Goal: Information Seeking & Learning: Learn about a topic

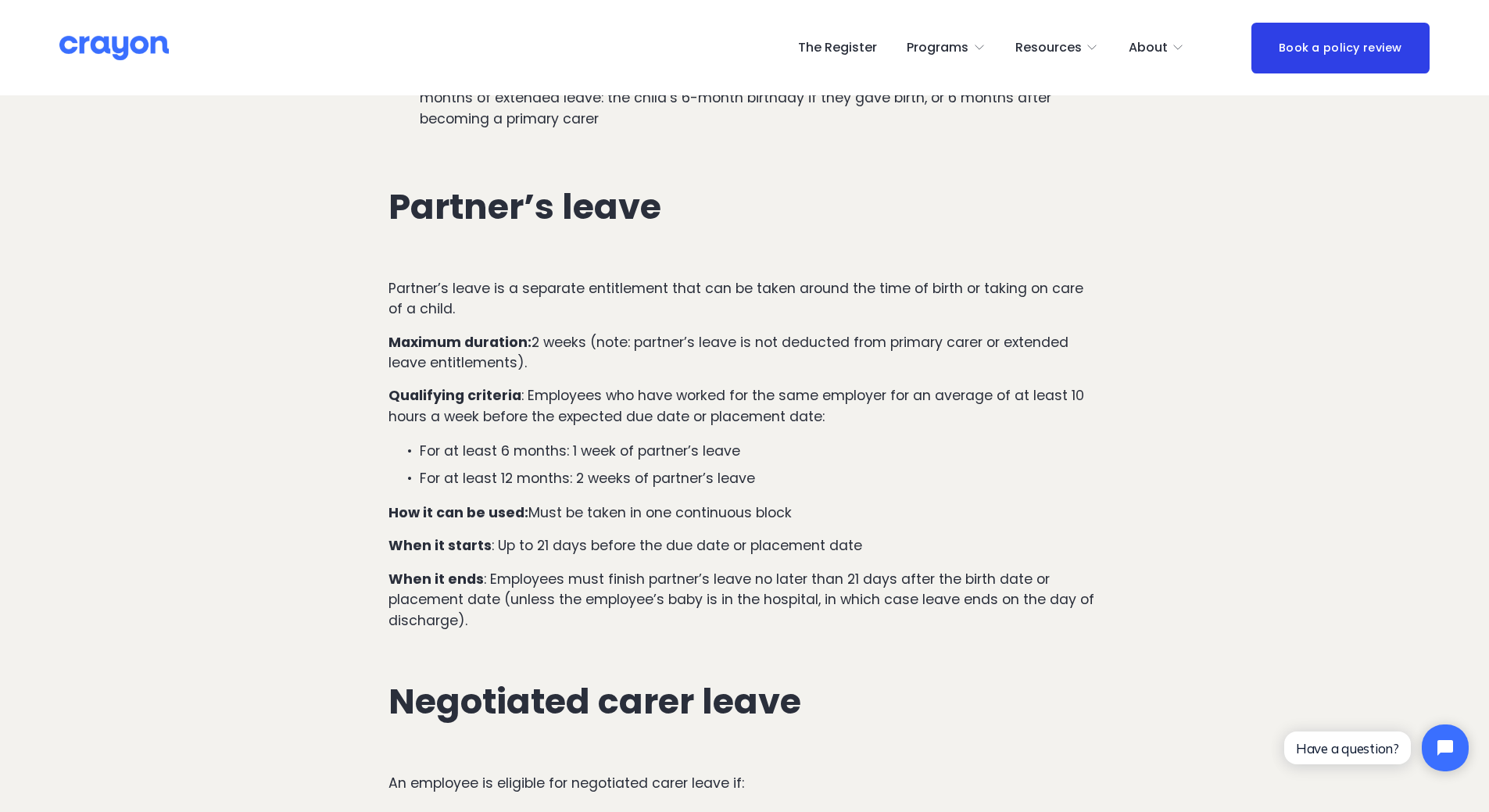
click at [555, 332] on p "Maximum duration: 2 weeks (note: partner’s leave is not deducted from primary c…" at bounding box center [744, 352] width 712 height 42
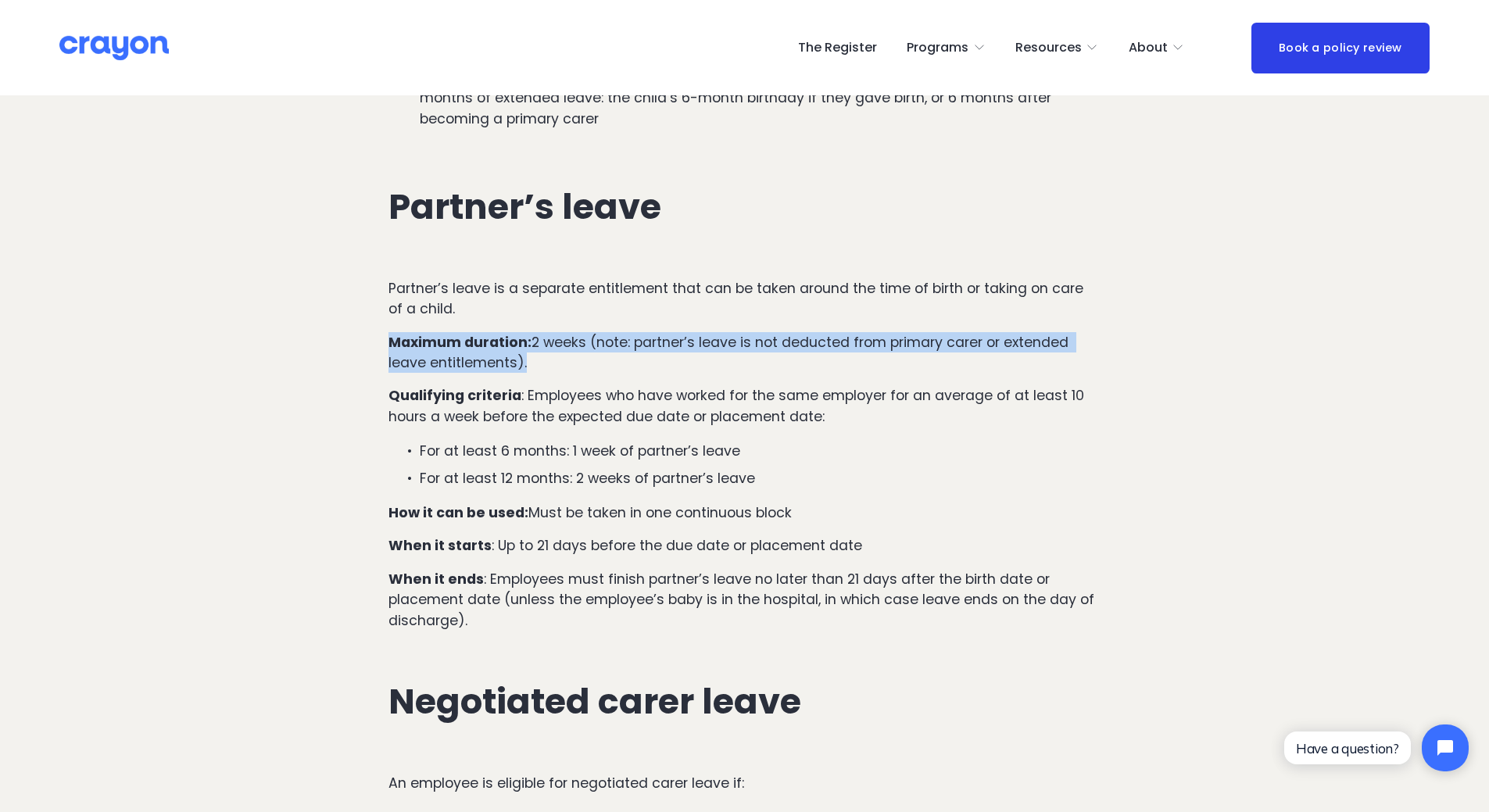
click at [555, 332] on p "Maximum duration: 2 weeks (note: partner’s leave is not deducted from primary c…" at bounding box center [744, 352] width 712 height 42
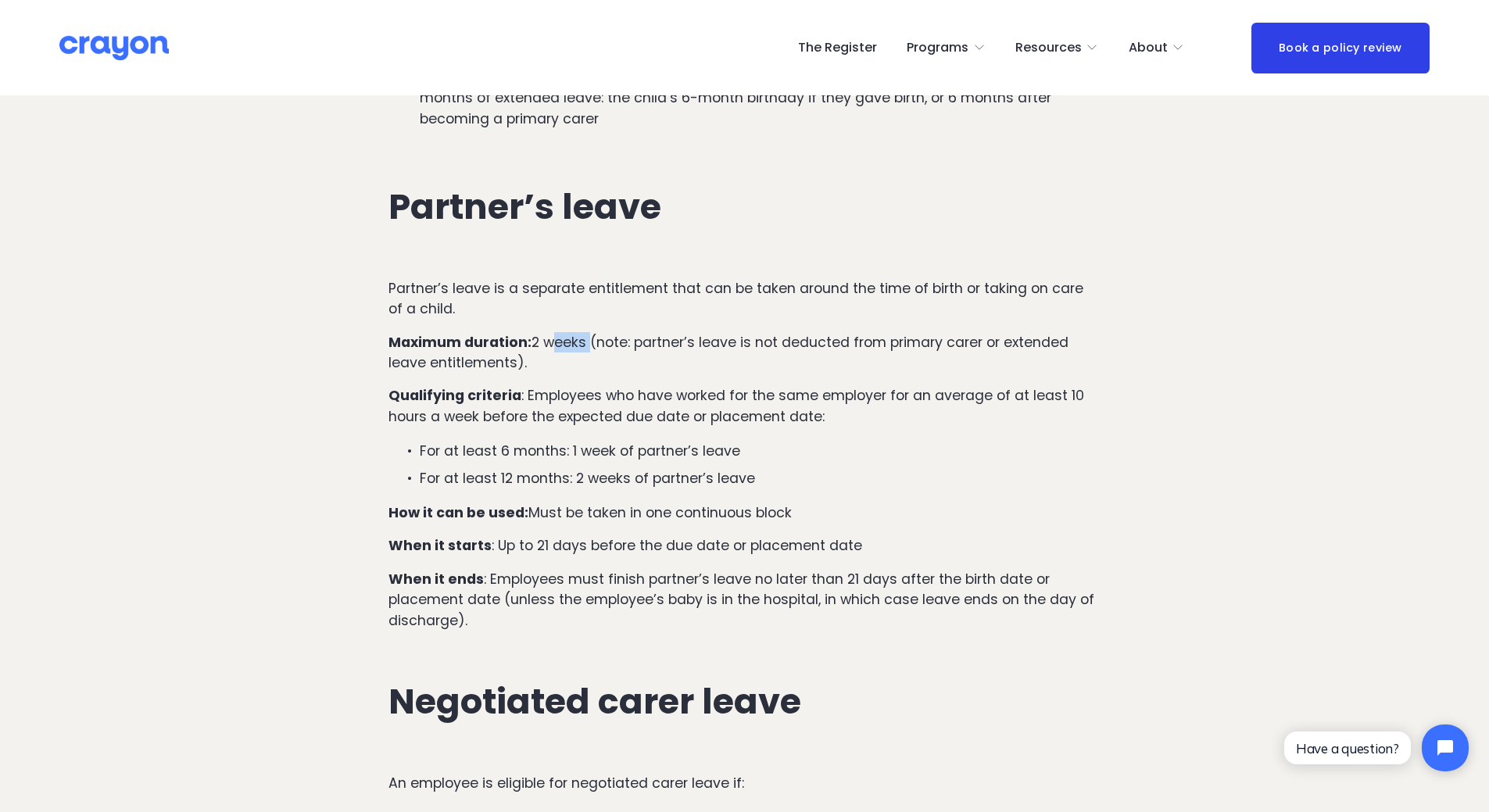
click at [555, 332] on p "Maximum duration: 2 weeks (note: partner’s leave is not deducted from primary c…" at bounding box center [744, 352] width 712 height 42
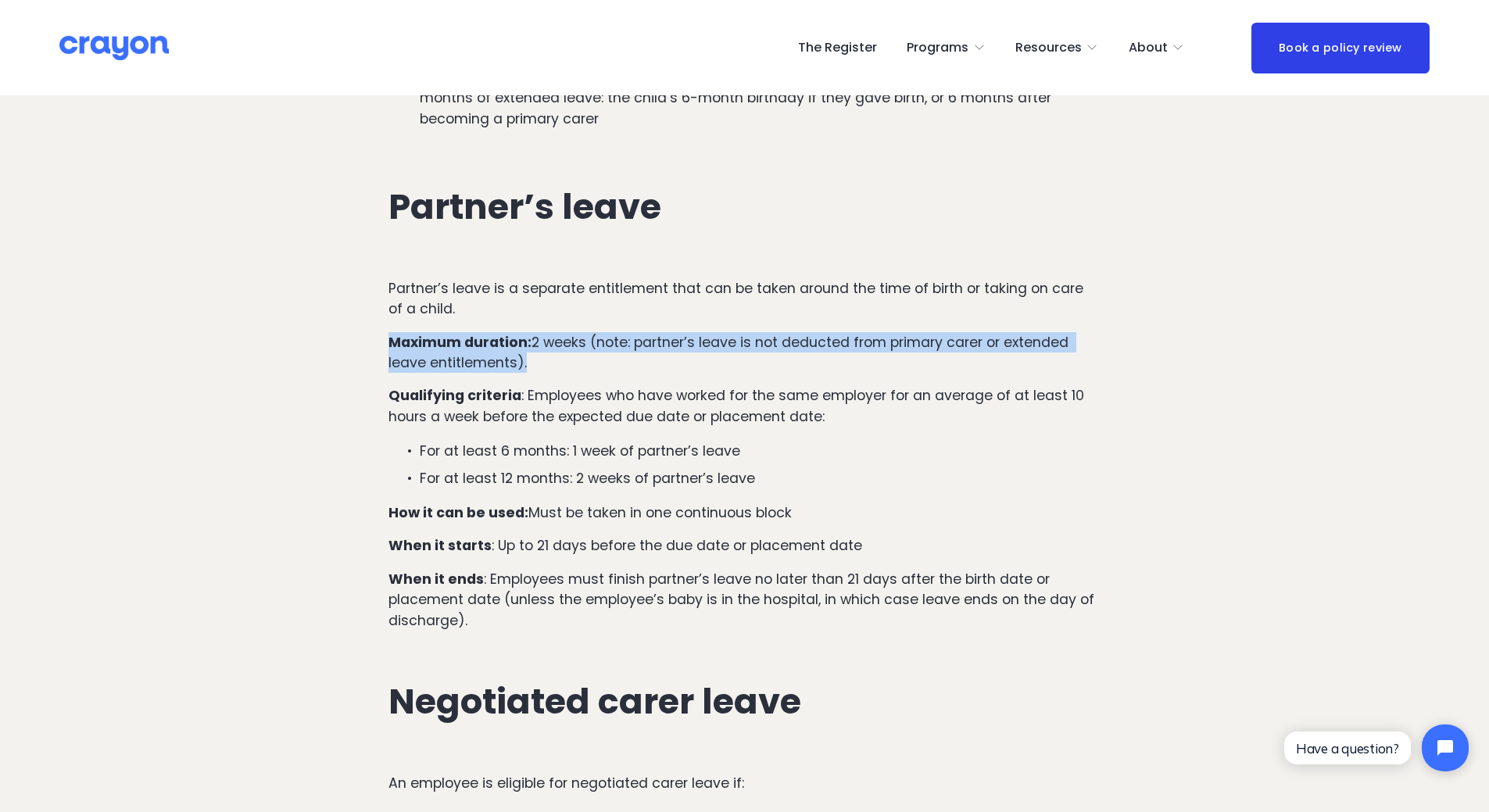
click at [555, 332] on p "Maximum duration: 2 weeks (note: partner’s leave is not deducted from primary c…" at bounding box center [744, 352] width 712 height 42
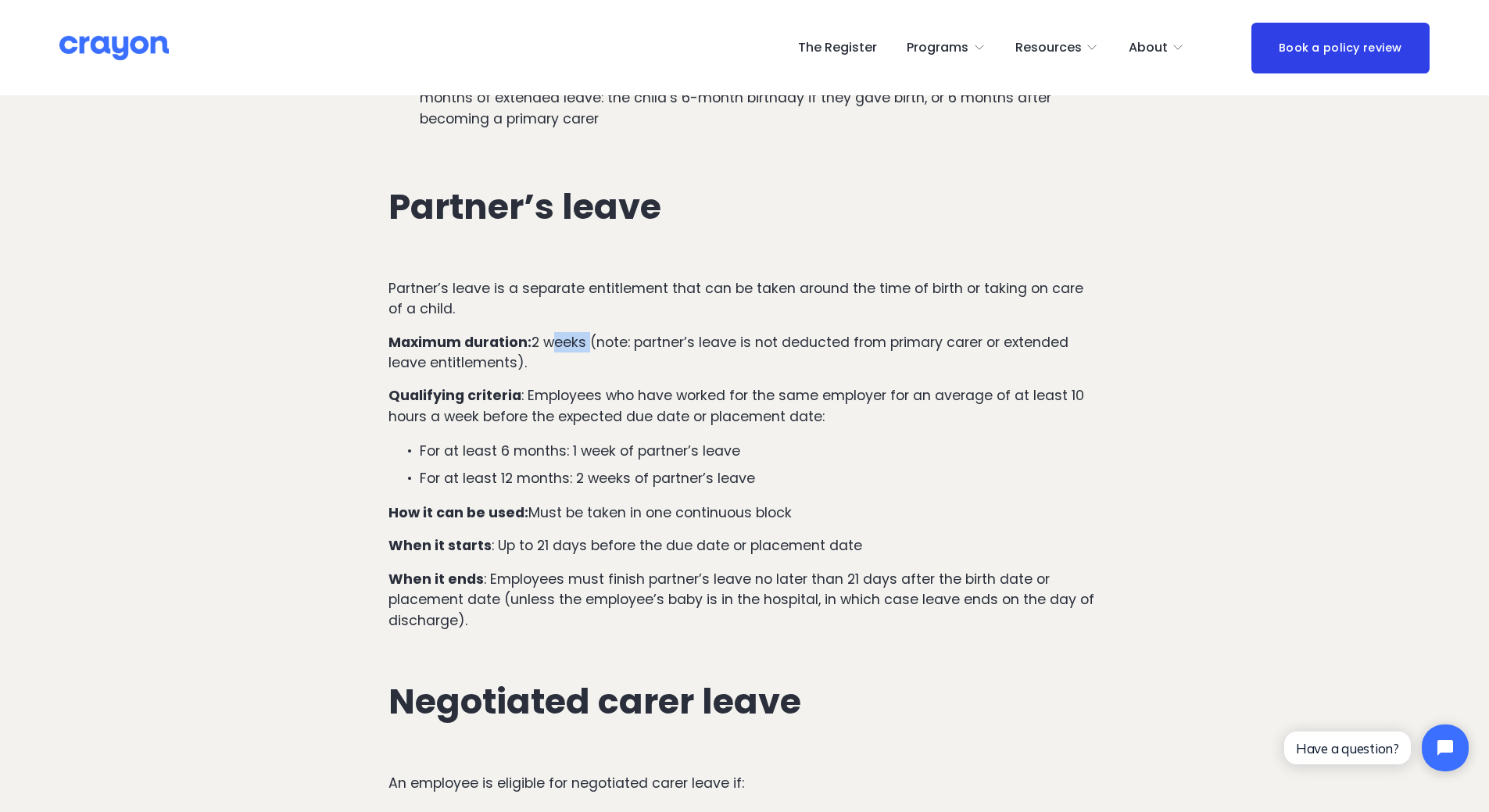
click at [555, 332] on p "Maximum duration: 2 weeks (note: partner’s leave is not deducted from primary c…" at bounding box center [744, 352] width 712 height 42
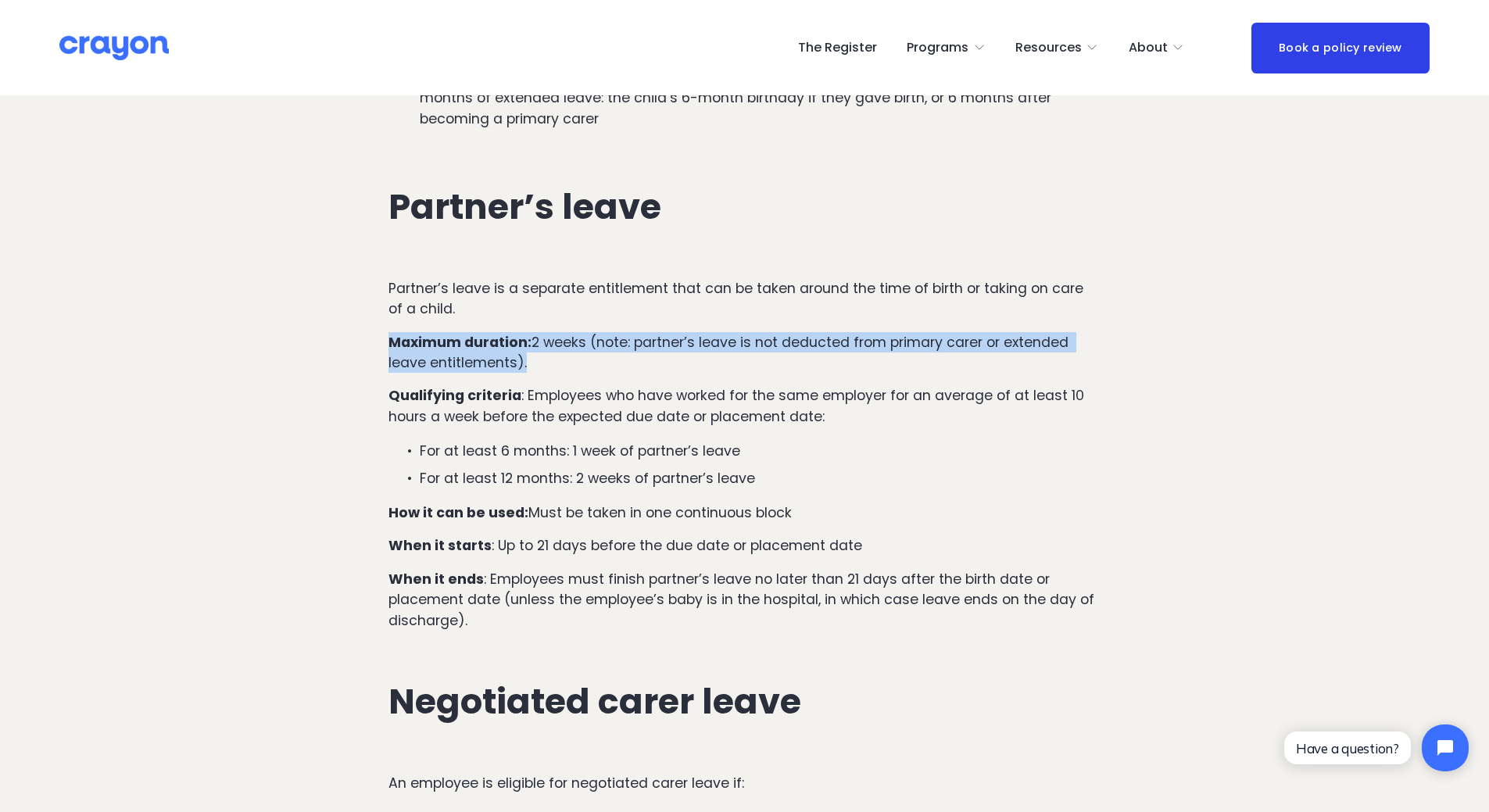
click at [555, 332] on p "Maximum duration: 2 weeks (note: partner’s leave is not deducted from primary c…" at bounding box center [744, 352] width 712 height 42
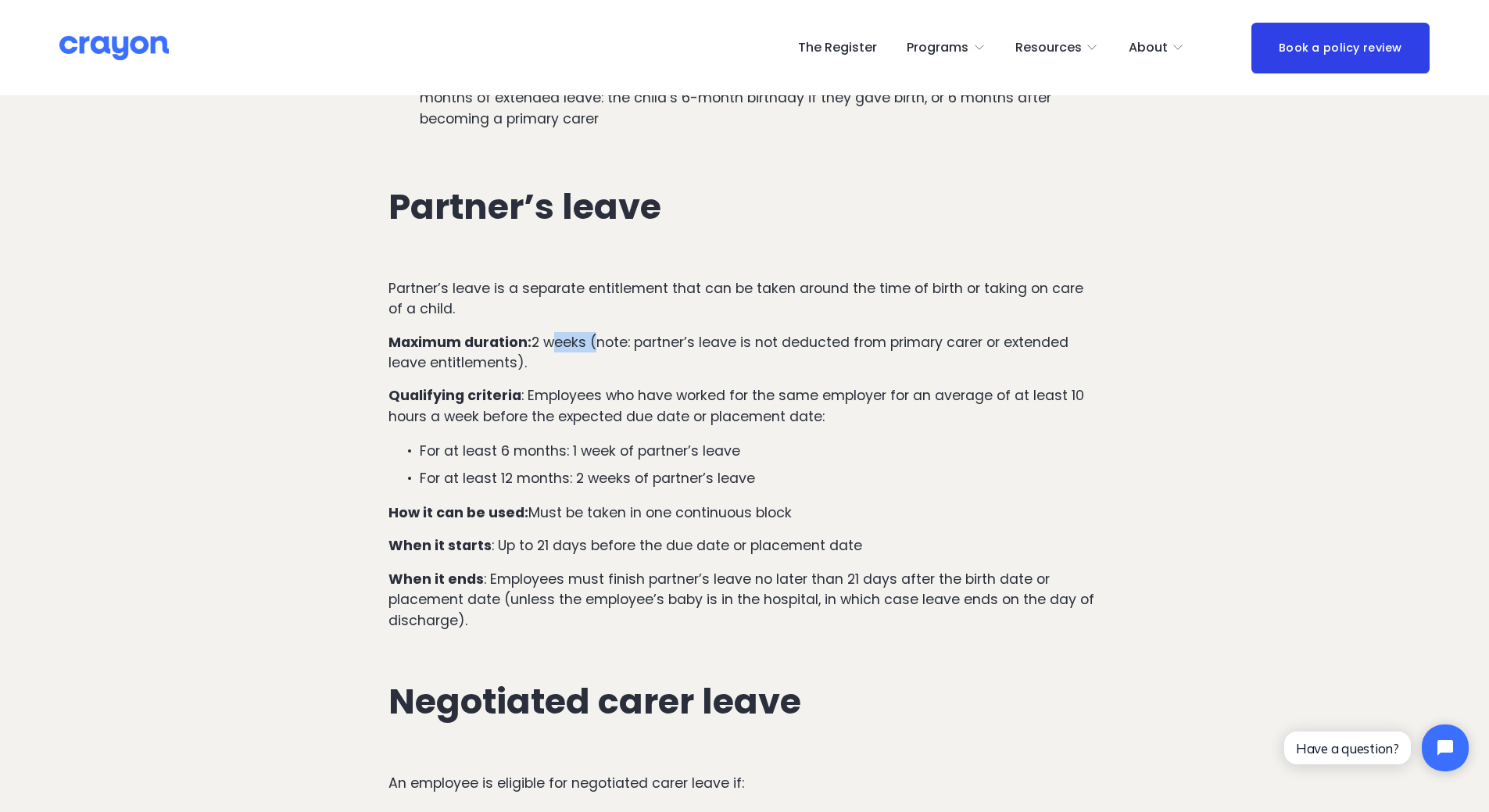
click at [555, 332] on p "Maximum duration: 2 weeks (note: partner’s leave is not deducted from primary c…" at bounding box center [744, 352] width 712 height 42
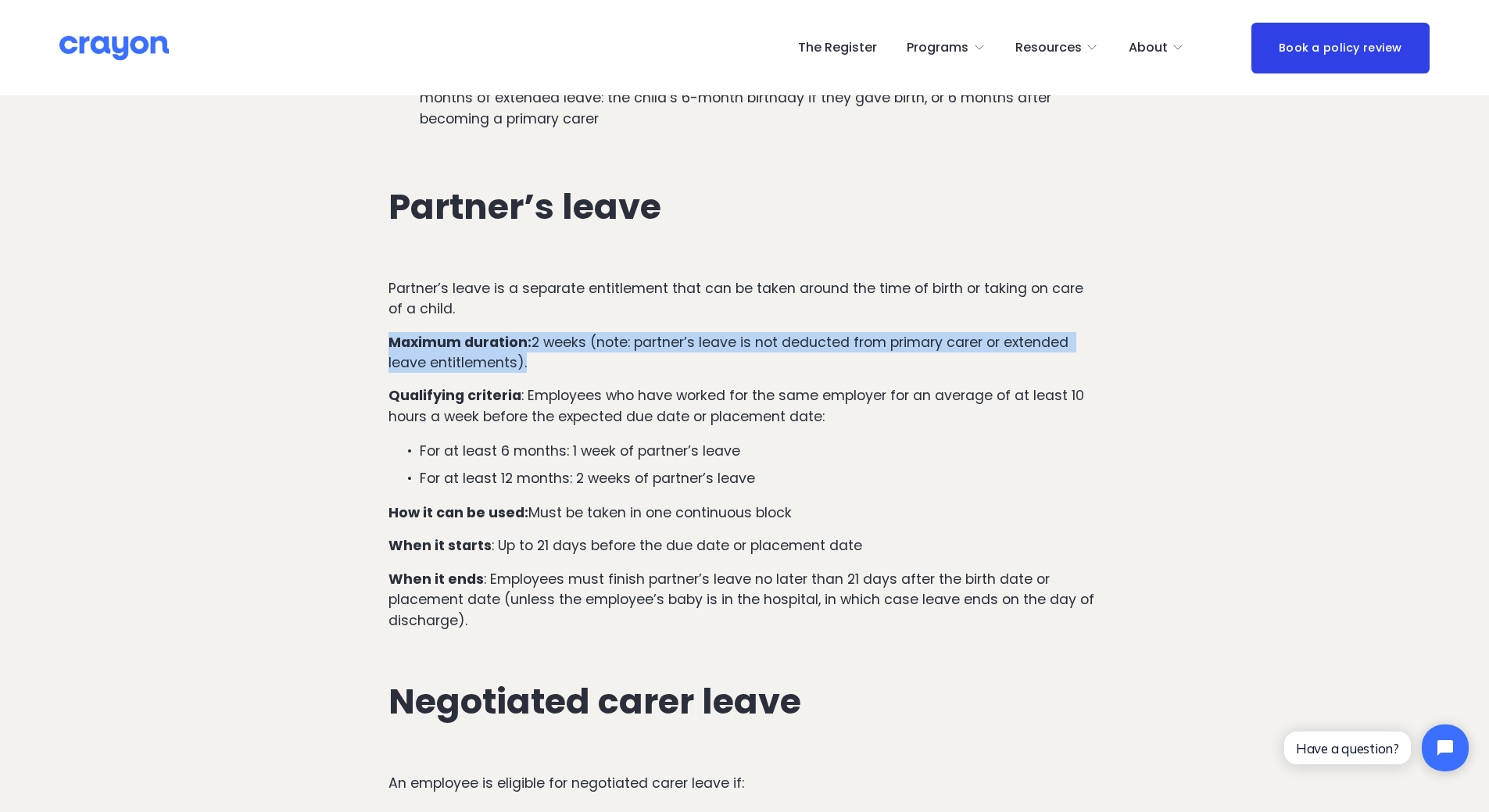
click at [555, 332] on p "Maximum duration: 2 weeks (note: partner’s leave is not deducted from primary c…" at bounding box center [744, 352] width 712 height 42
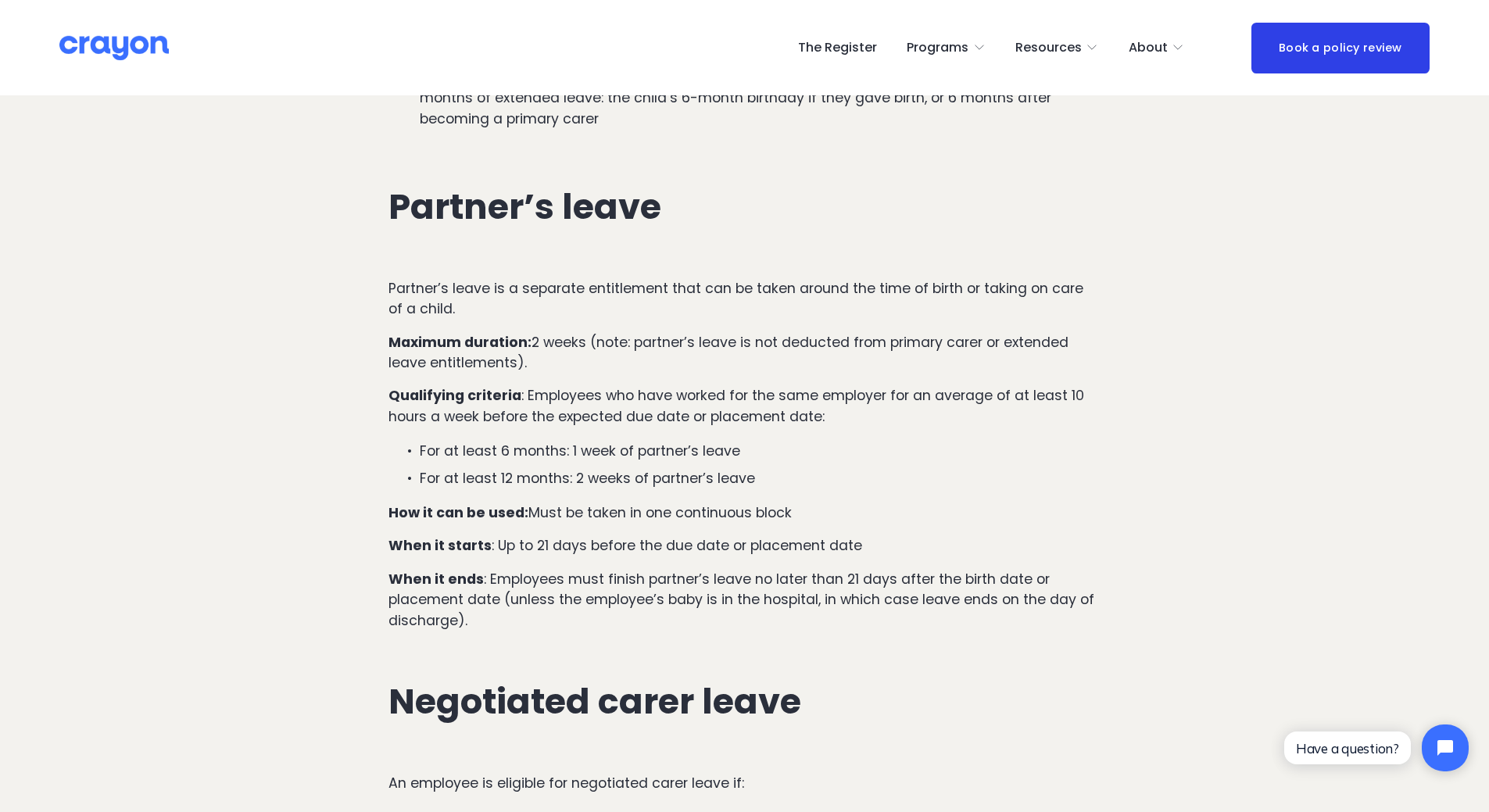
click at [554, 386] on p "Qualifying criteria : Employees who have worked for the same employer for an av…" at bounding box center [744, 406] width 712 height 42
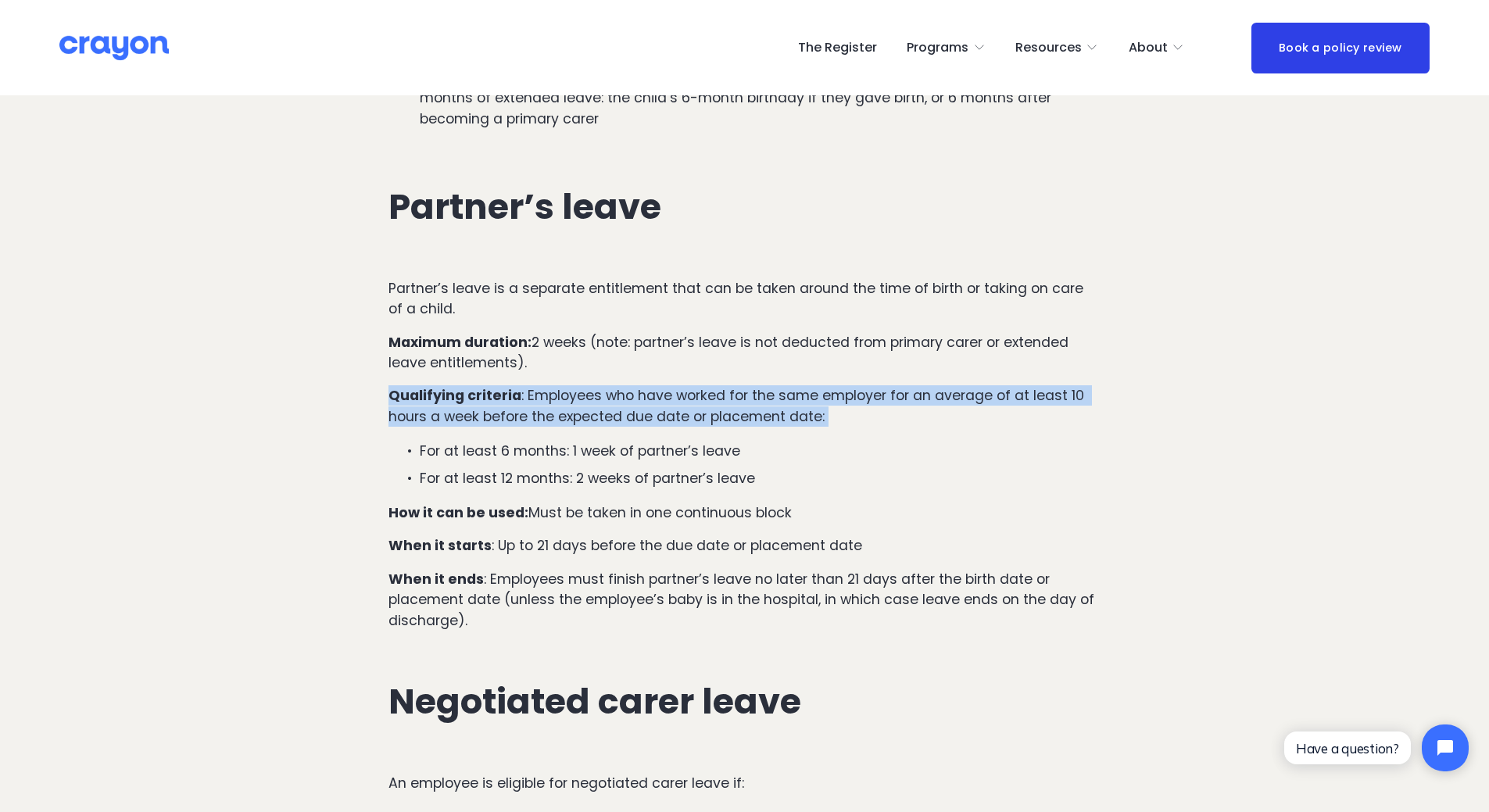
click at [554, 386] on p "Qualifying criteria : Employees who have worked for the same employer for an av…" at bounding box center [744, 406] width 712 height 42
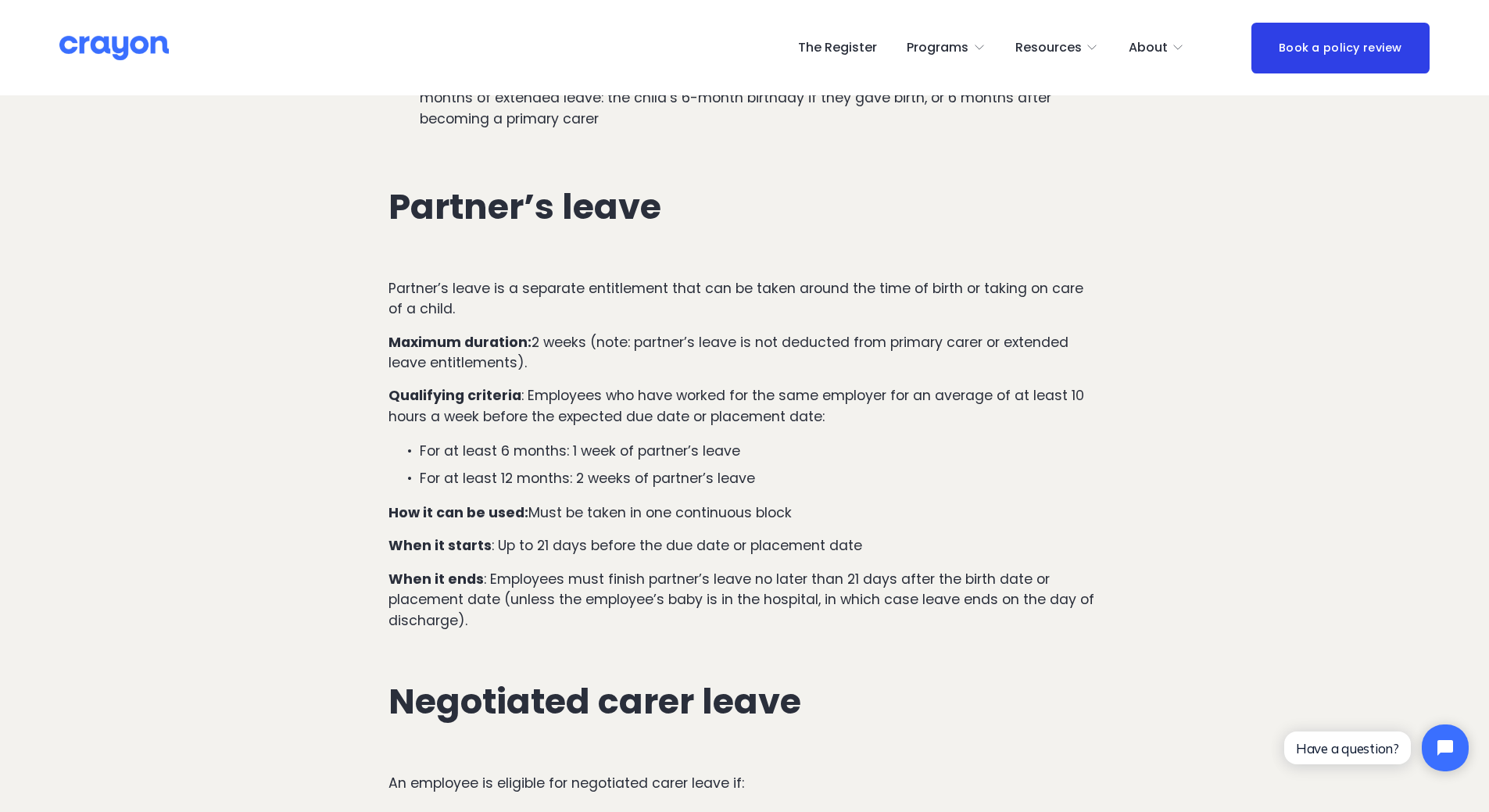
click at [634, 386] on p "Qualifying criteria : Employees who have worked for the same employer for an av…" at bounding box center [744, 406] width 712 height 42
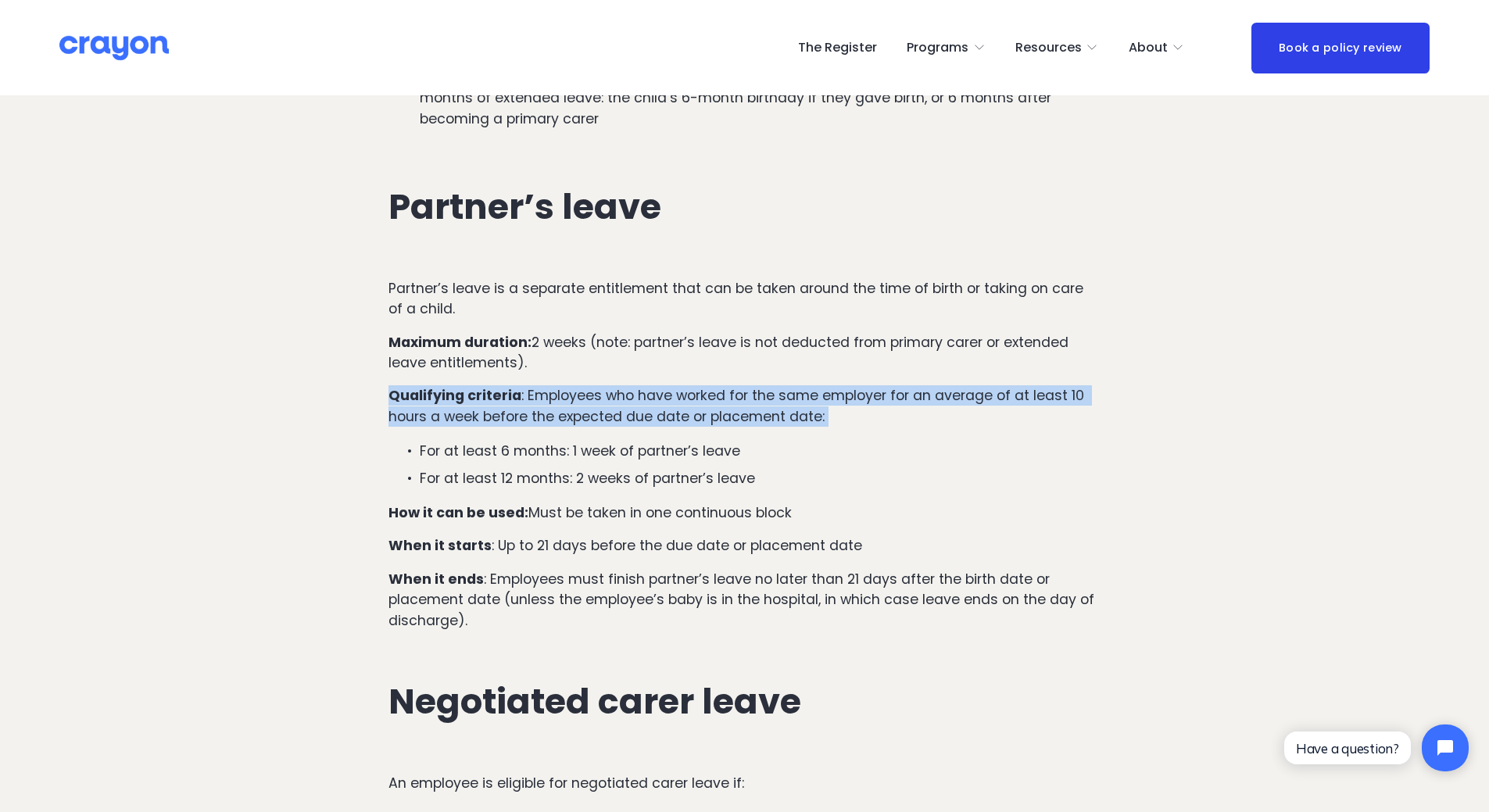
click at [634, 386] on p "Qualifying criteria : Employees who have worked for the same employer for an av…" at bounding box center [744, 406] width 712 height 42
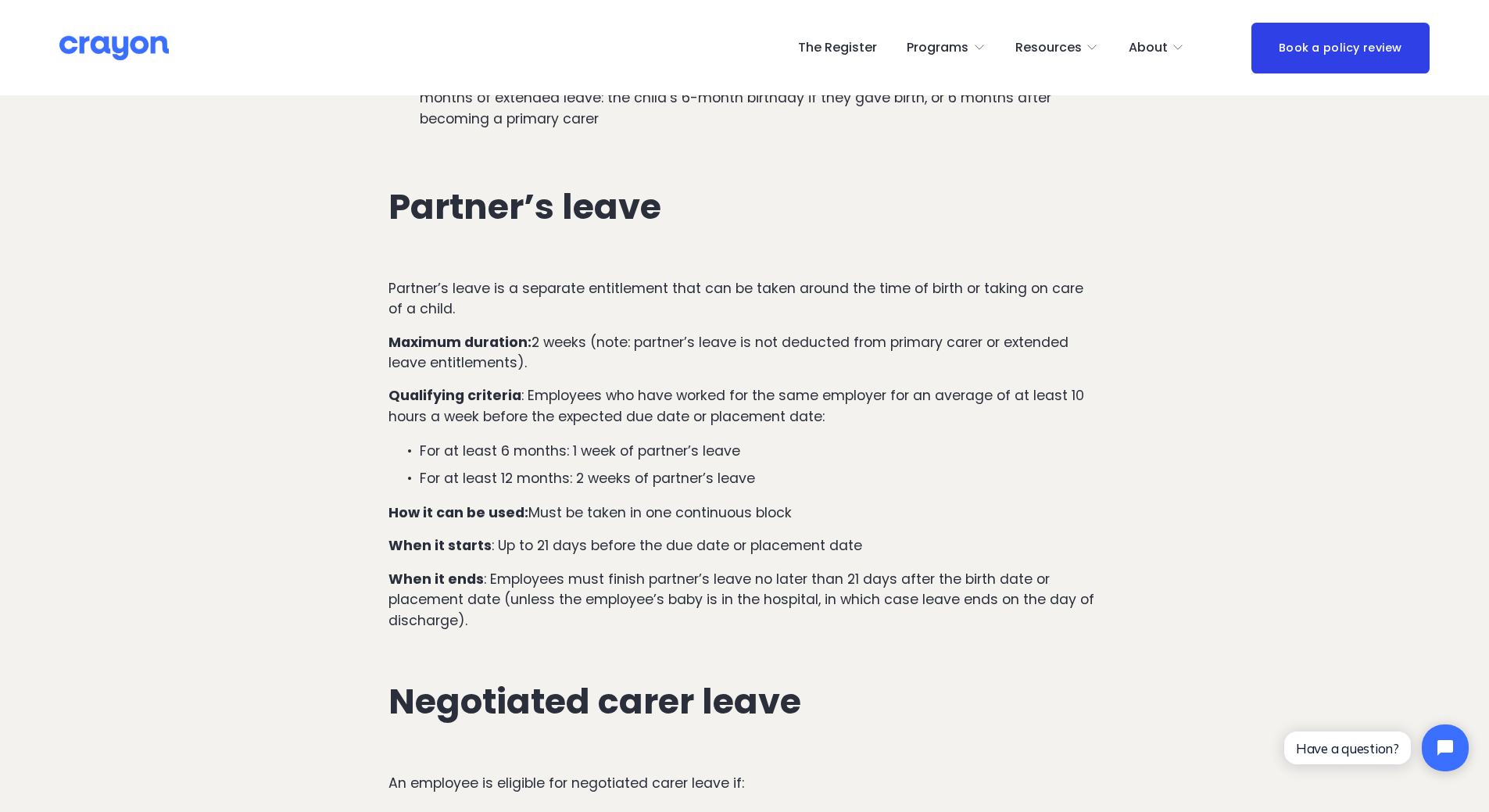
click at [562, 503] on p "How it can be used: Must be taken in one continuous block" at bounding box center [744, 513] width 712 height 20
click at [562, 535] on p "When it starts : Up to 21 days before the due date or placement date" at bounding box center [744, 545] width 712 height 20
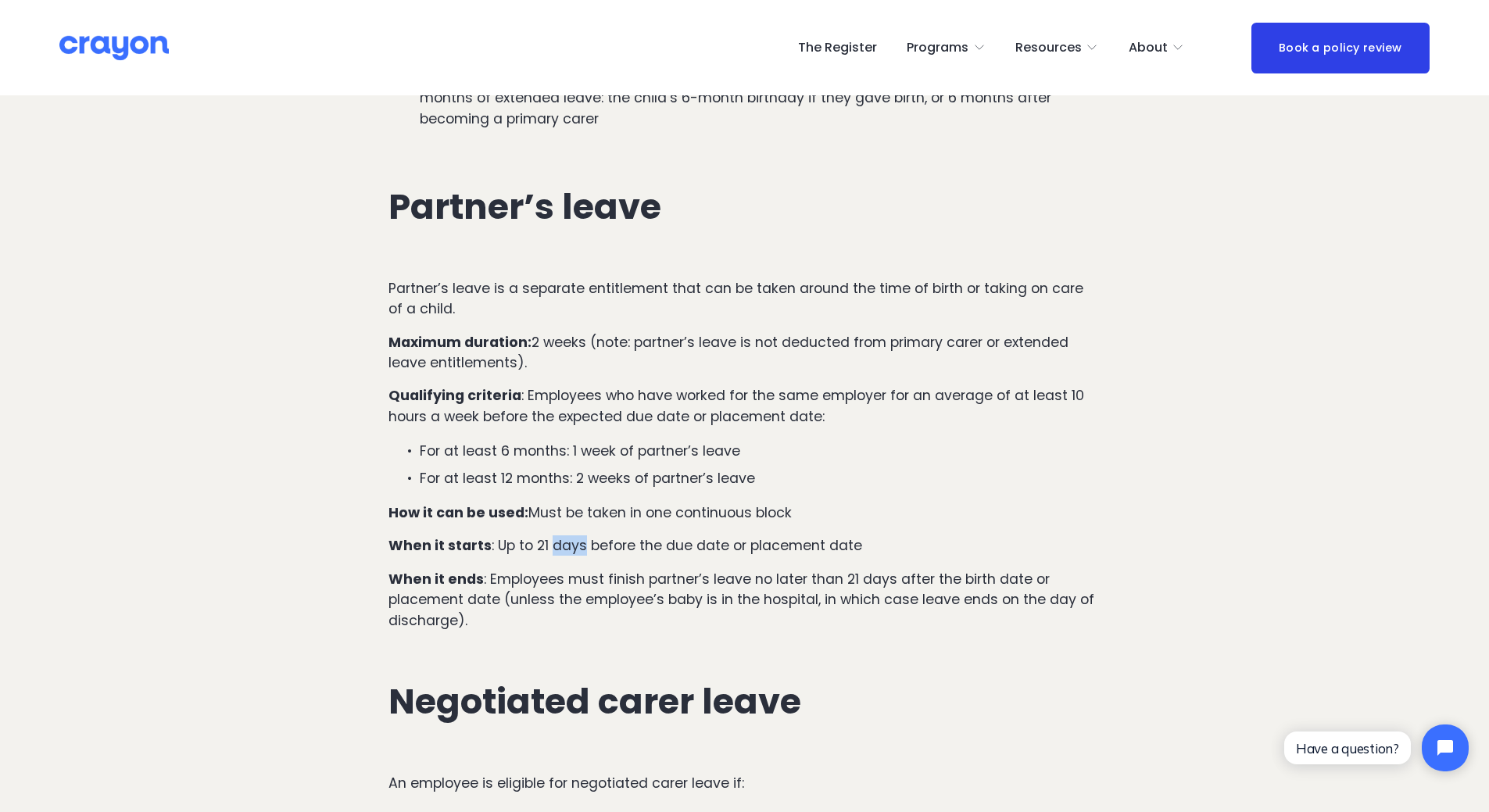
click at [562, 535] on p "When it starts : Up to 21 days before the due date or placement date" at bounding box center [744, 545] width 712 height 20
click at [530, 569] on p "When it ends : Employees must finish partner’s leave no later than 21 days afte…" at bounding box center [744, 599] width 712 height 61
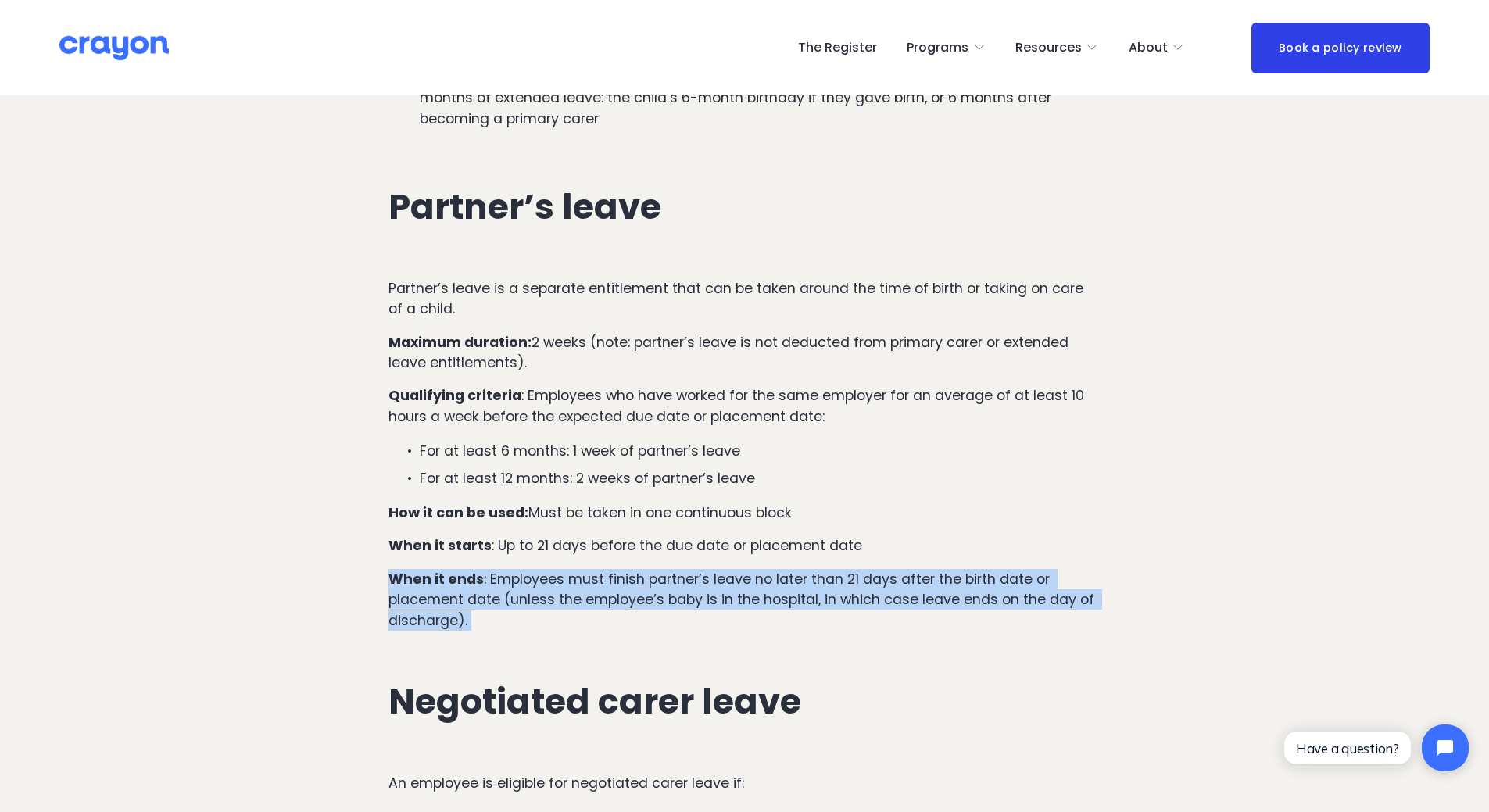
click at [530, 569] on p "When it ends : Employees must finish partner’s leave no later than 21 days afte…" at bounding box center [744, 599] width 712 height 61
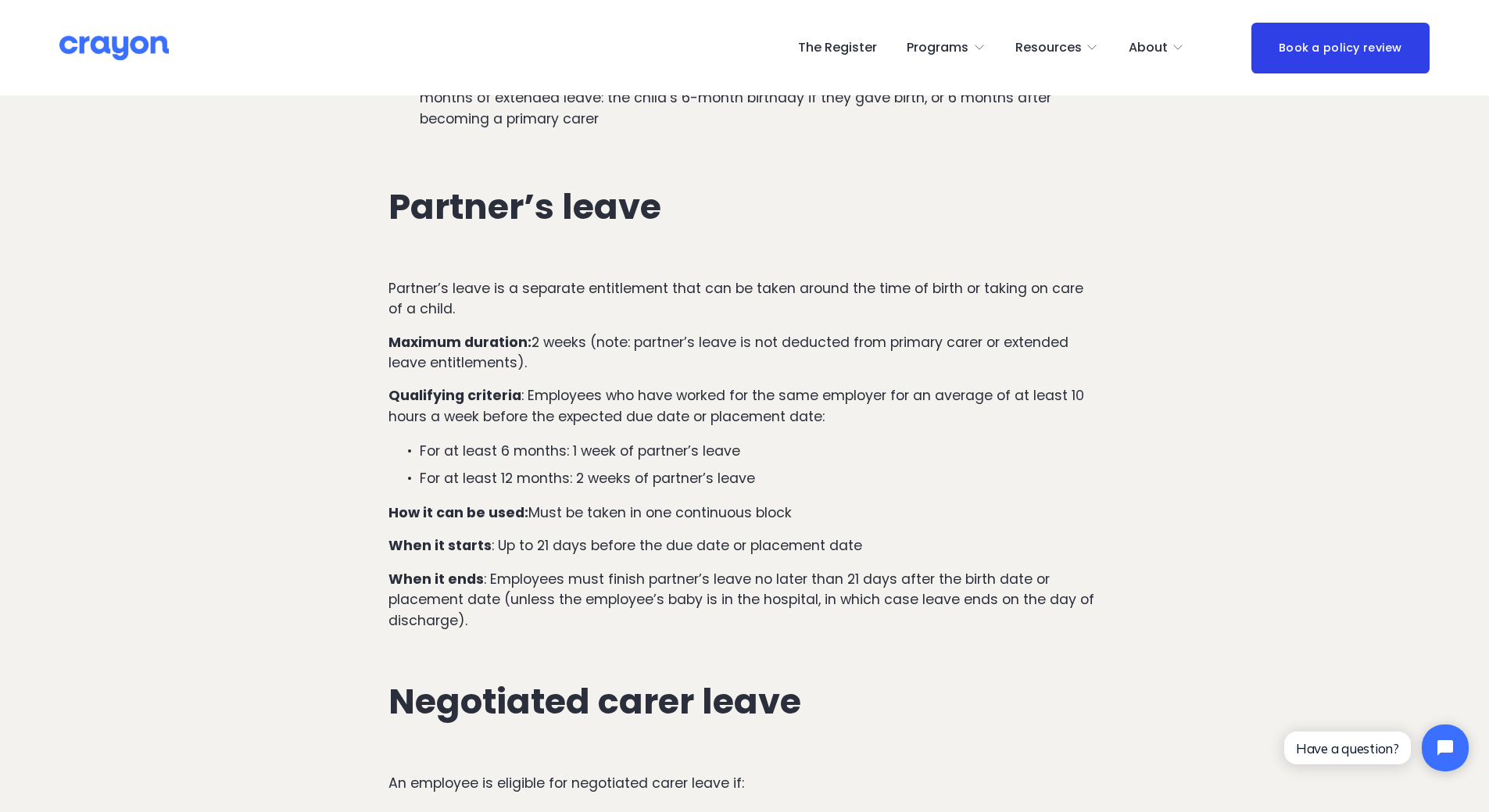
click at [530, 569] on p "When it ends : Employees must finish partner’s leave no later than 21 days afte…" at bounding box center [744, 599] width 712 height 61
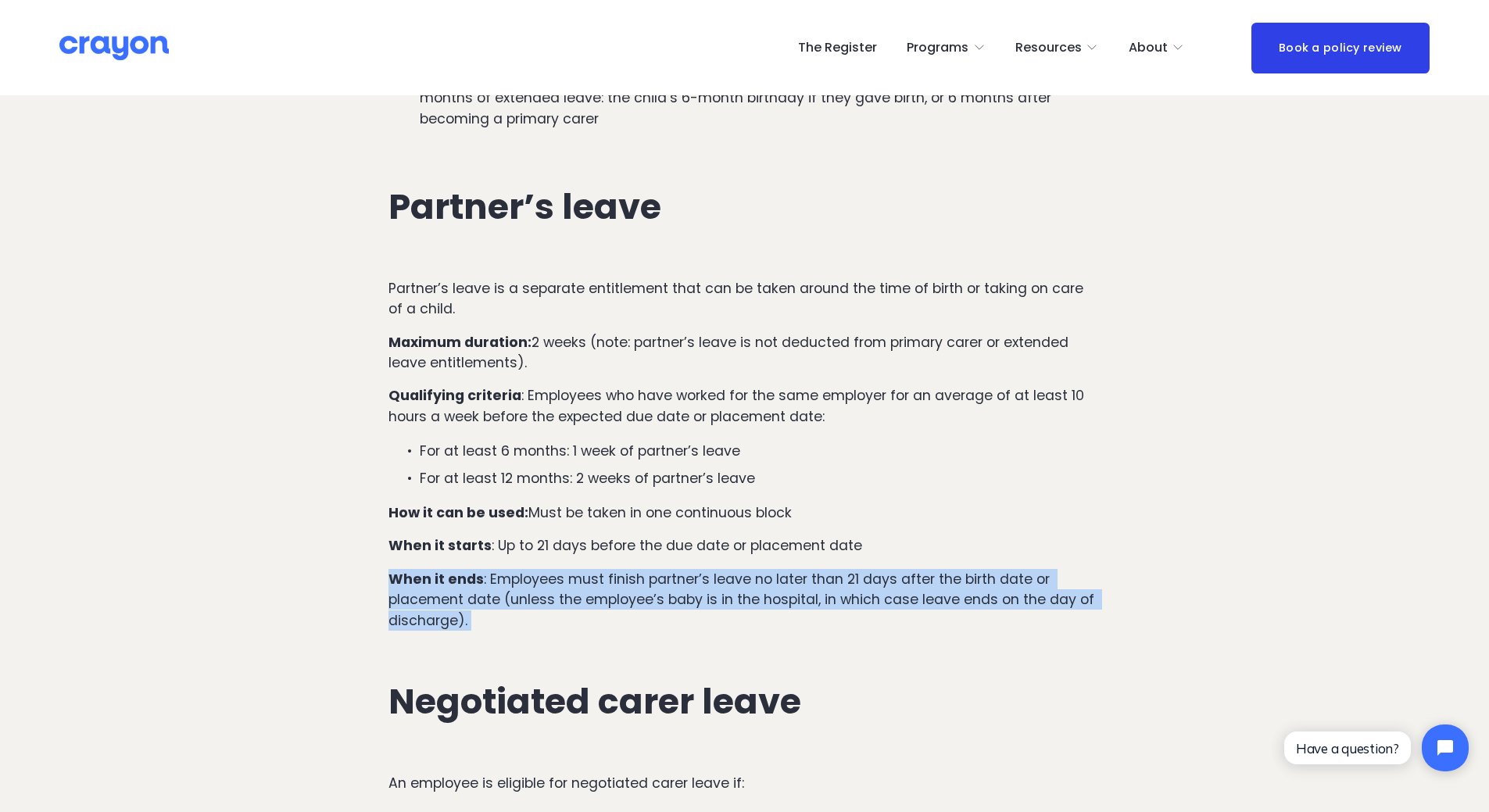
click at [530, 569] on p "When it ends : Employees must finish partner’s leave no later than 21 days afte…" at bounding box center [744, 599] width 712 height 61
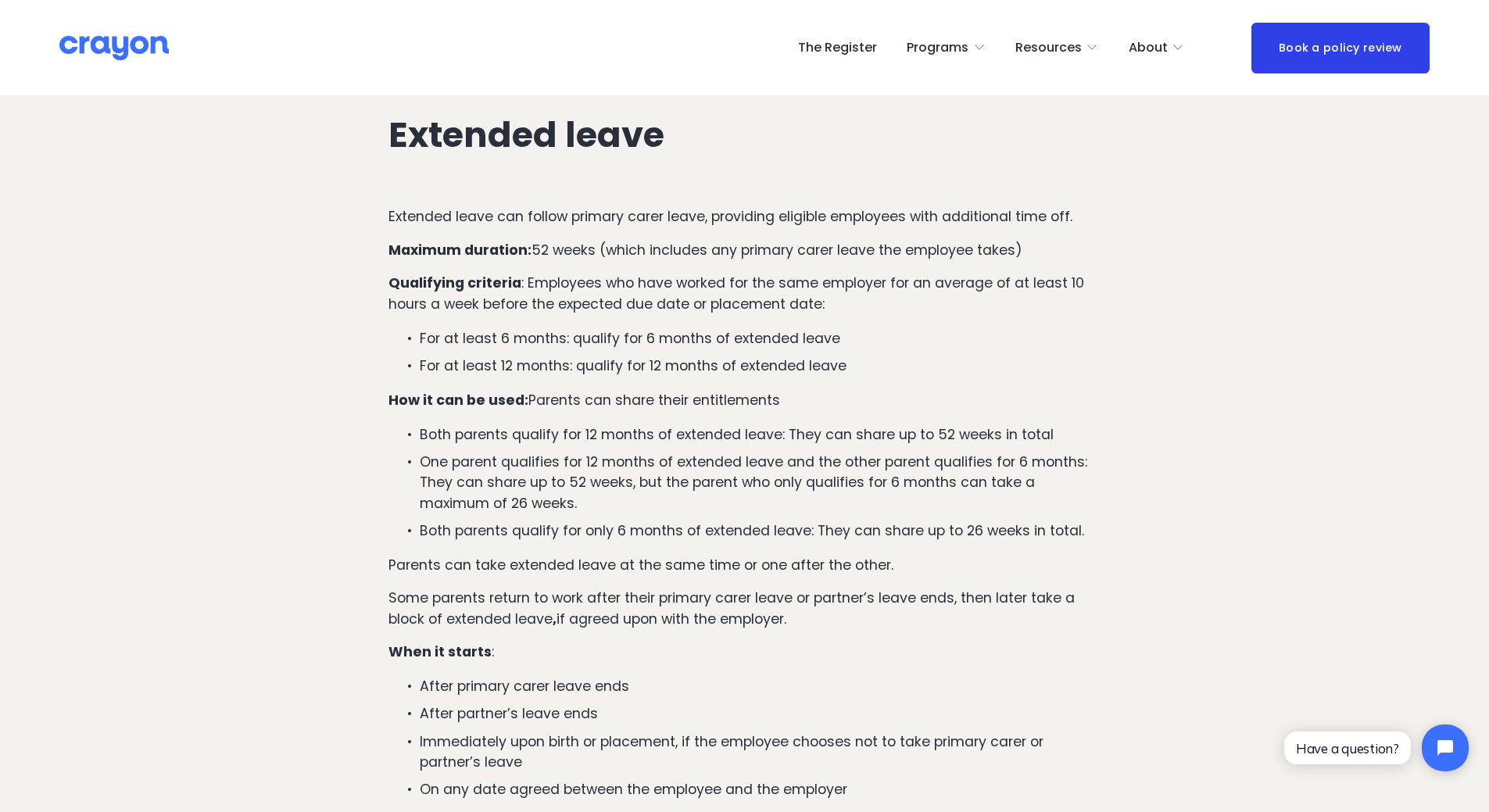
scroll to position [1545, 0]
